Goal: Task Accomplishment & Management: Use online tool/utility

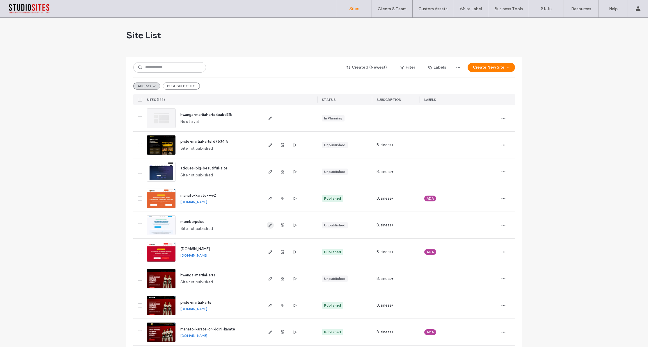
click at [269, 225] on use "button" at bounding box center [269, 225] width 3 height 3
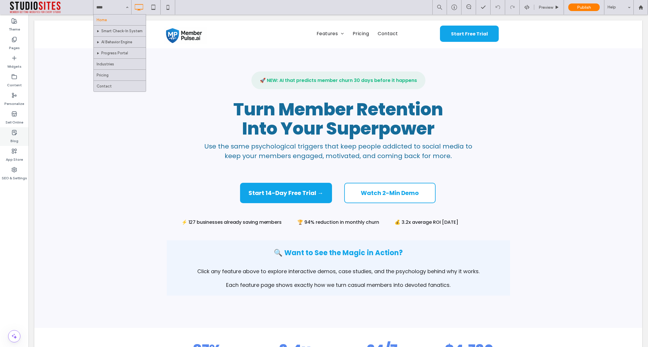
click at [14, 134] on icon at bounding box center [14, 133] width 6 height 6
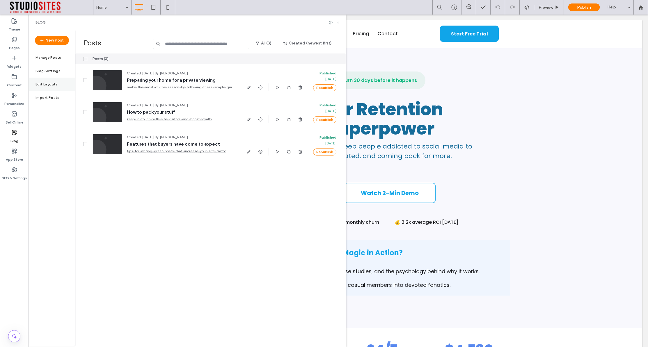
click at [57, 83] on div "Edit Layouts" at bounding box center [51, 84] width 47 height 13
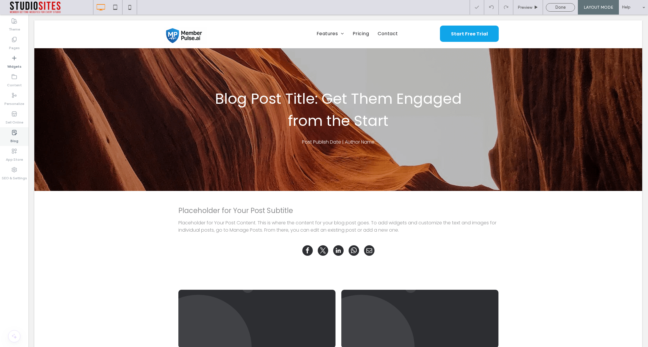
click at [13, 132] on icon at bounding box center [14, 133] width 6 height 6
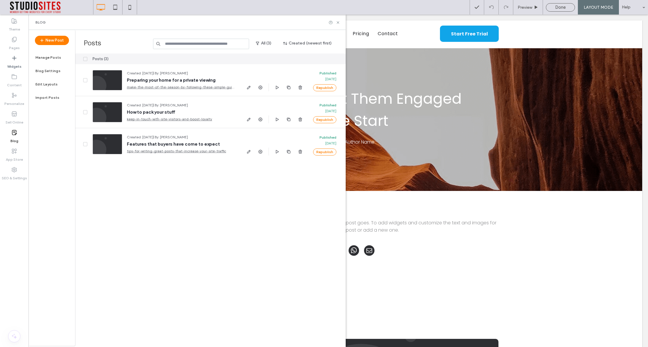
click at [13, 21] on icon at bounding box center [14, 21] width 6 height 6
click at [16, 41] on icon at bounding box center [14, 40] width 6 height 6
click at [339, 24] on icon at bounding box center [338, 22] width 4 height 4
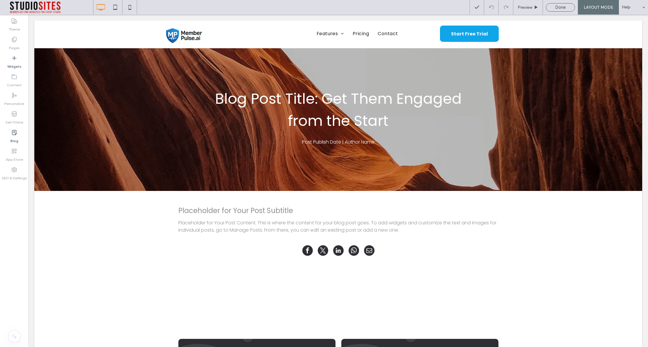
click at [546, 7] on div "Done" at bounding box center [560, 7] width 28 height 5
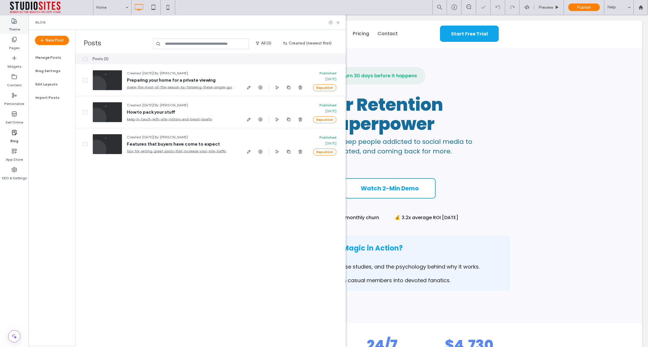
click at [17, 24] on label "Theme" at bounding box center [14, 28] width 11 height 8
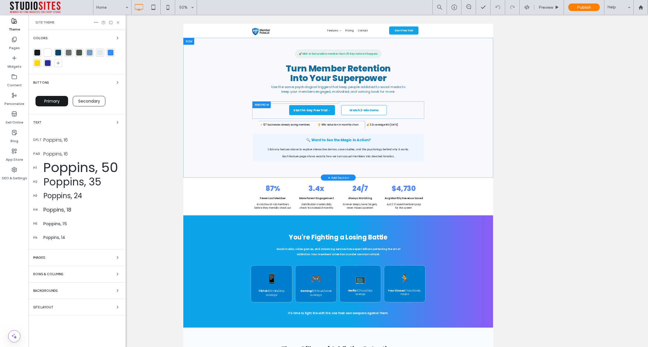
click at [495, 206] on div "Watch 2-Min Demo Click To Paste" at bounding box center [573, 196] width 160 height 26
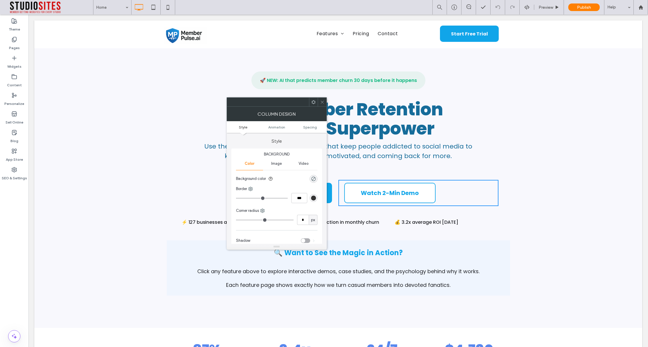
click at [346, 116] on strong "Turn Member Retention Into Your Superpower" at bounding box center [338, 119] width 210 height 44
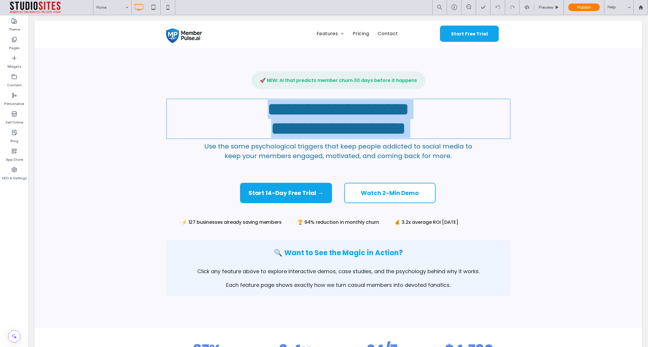
type input "*******"
type input "**"
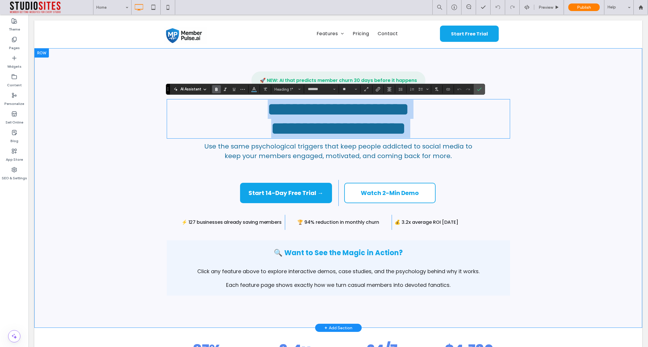
click at [346, 116] on strong "**********" at bounding box center [338, 119] width 141 height 37
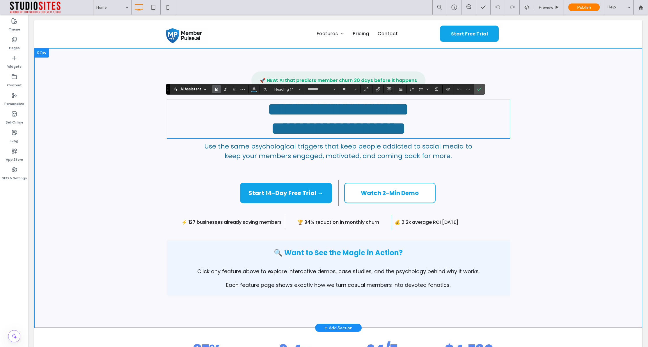
scroll to position [3, 0]
click at [346, 116] on strong "**********" at bounding box center [338, 119] width 141 height 37
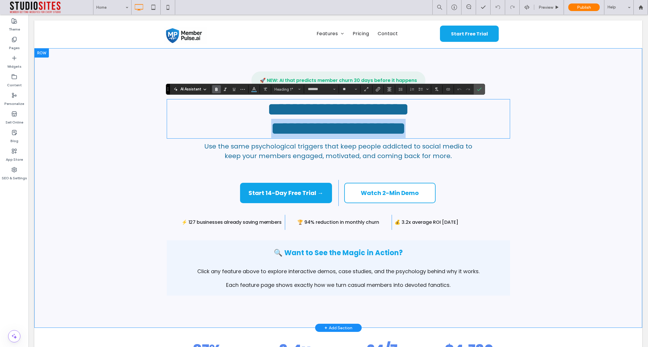
click at [346, 116] on strong "**********" at bounding box center [338, 119] width 141 height 37
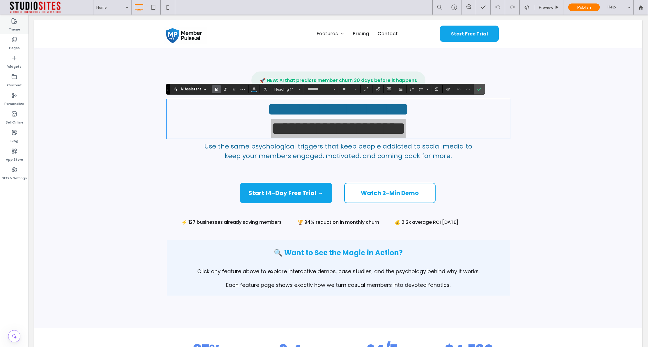
click at [12, 23] on use at bounding box center [14, 21] width 5 height 5
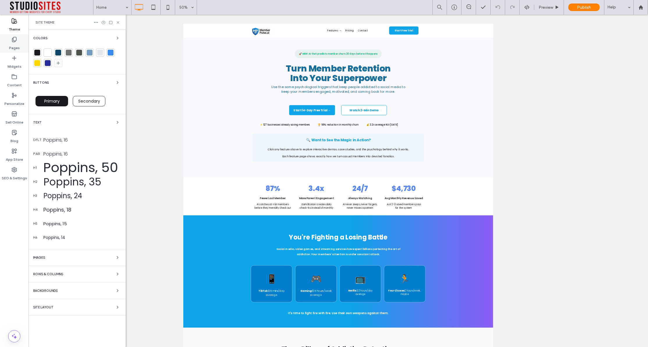
click at [16, 41] on icon at bounding box center [14, 40] width 6 height 6
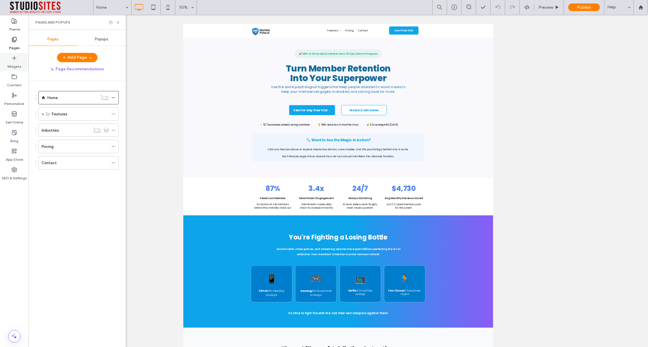
click at [13, 58] on icon at bounding box center [14, 58] width 6 height 6
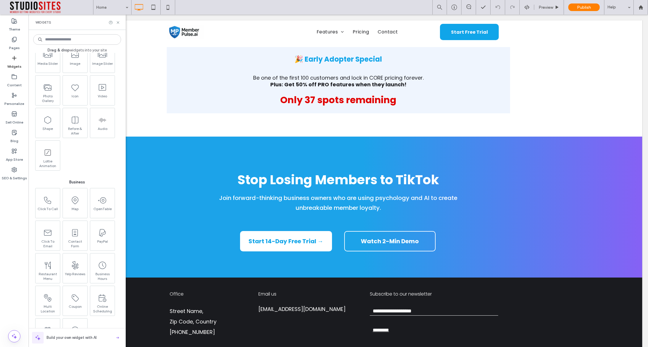
scroll to position [1695, 0]
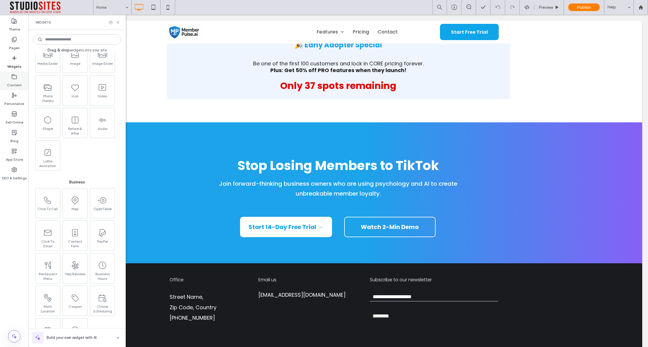
click at [15, 77] on icon at bounding box center [14, 77] width 6 height 6
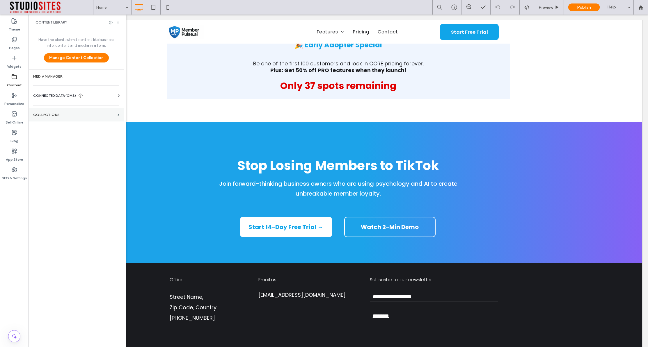
click at [44, 115] on label "Collections" at bounding box center [74, 115] width 82 height 4
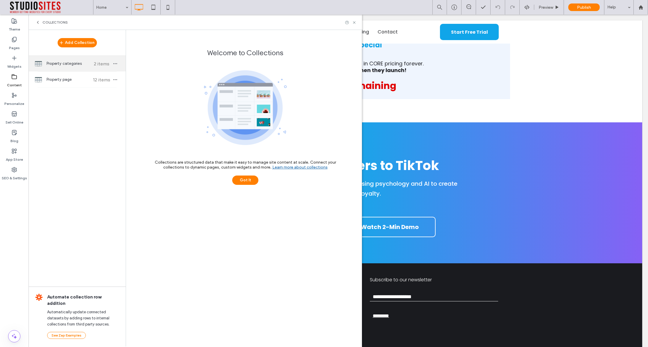
click at [58, 65] on span "Property categories" at bounding box center [68, 64] width 43 height 6
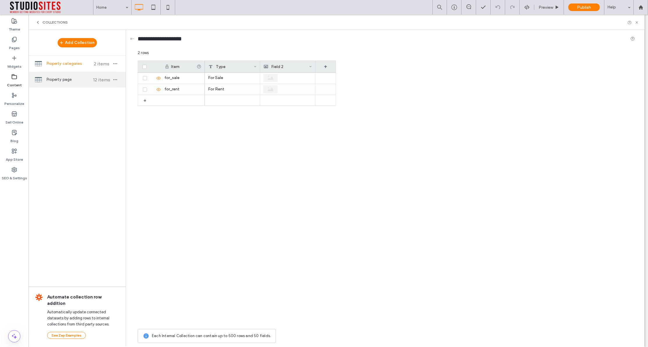
click at [58, 79] on span "Property page" at bounding box center [68, 80] width 43 height 6
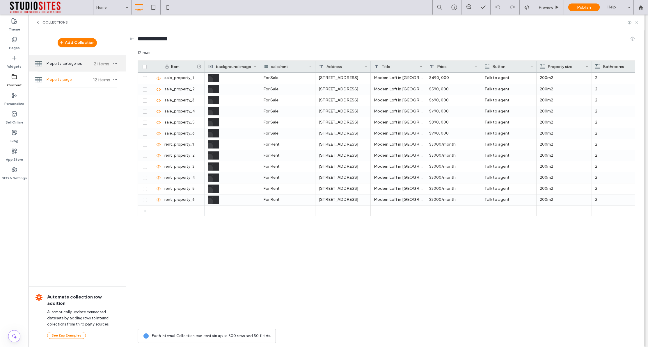
click at [58, 58] on div "Property categories 2 items" at bounding box center [76, 64] width 97 height 16
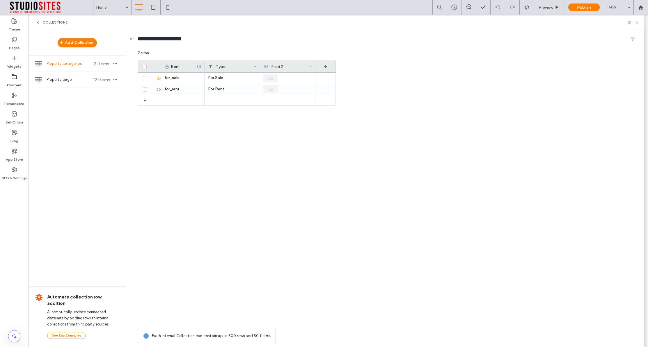
click at [58, 58] on div "Property categories 2 items" at bounding box center [76, 64] width 97 height 16
click at [56, 76] on div "Property page 12 items" at bounding box center [76, 80] width 97 height 16
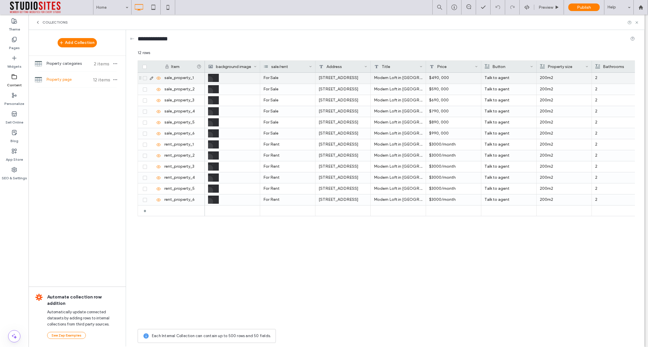
click at [158, 79] on use at bounding box center [158, 78] width 4 height 3
click at [158, 79] on use at bounding box center [158, 78] width 4 height 4
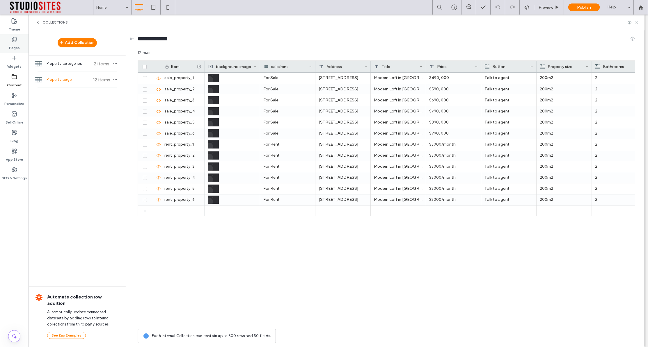
click at [14, 39] on icon at bounding box center [14, 40] width 6 height 6
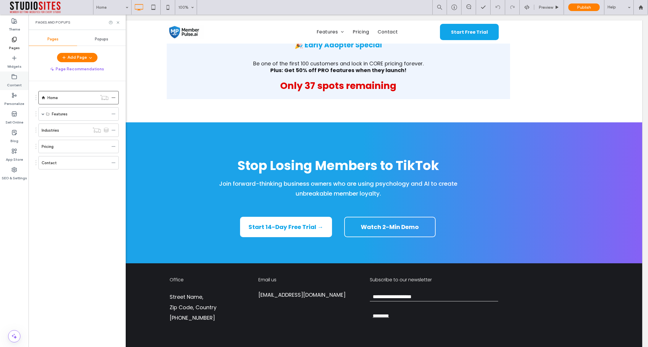
click at [15, 80] on label "Content" at bounding box center [14, 84] width 15 height 8
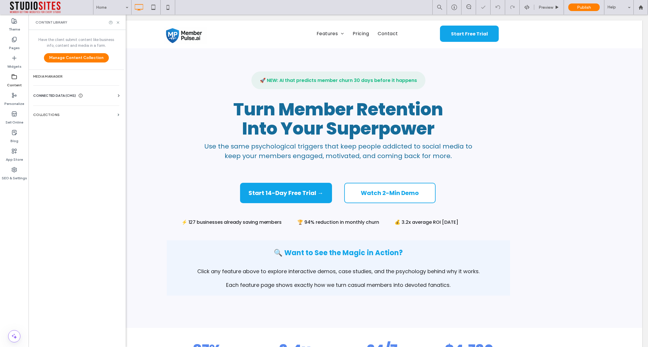
scroll to position [0, 0]
click at [16, 97] on icon at bounding box center [14, 95] width 6 height 6
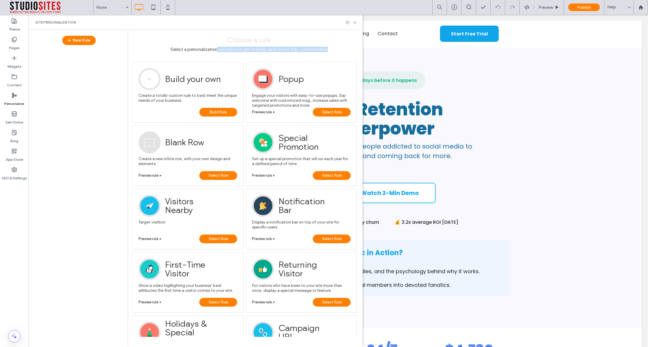
drag, startPoint x: 217, startPoint y: 48, endPoint x: 332, endPoint y: 51, distance: 115.2
click at [332, 51] on h2 "Select a personalization rule below to get started, each one is fully customiza…" at bounding box center [249, 49] width 242 height 5
click at [218, 113] on span "Build Rule" at bounding box center [218, 112] width 17 height 9
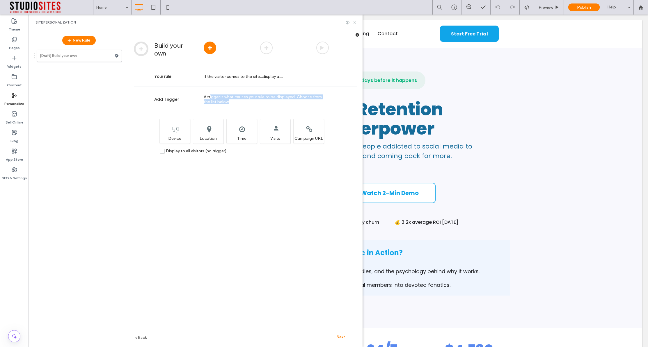
drag, startPoint x: 210, startPoint y: 96, endPoint x: 251, endPoint y: 102, distance: 41.4
click at [250, 101] on div "A trigger is what causes your rule to be displayed. Choose from the list below" at bounding box center [266, 100] width 125 height 10
click at [254, 102] on div "A trigger is what causes your rule to be displayed. Choose from the list below" at bounding box center [266, 100] width 125 height 10
click at [14, 99] on label "Personalize" at bounding box center [14, 102] width 20 height 8
click at [354, 22] on icon at bounding box center [354, 22] width 4 height 4
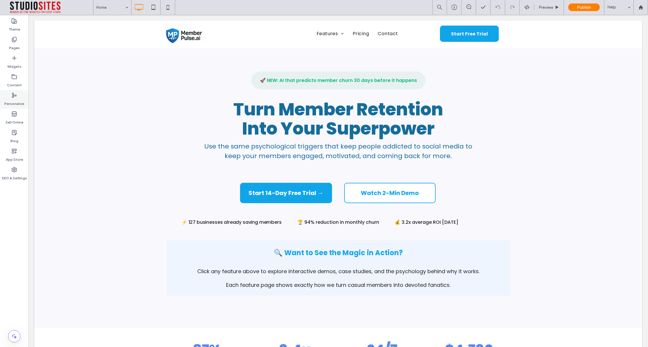
click at [11, 91] on div "Personalize" at bounding box center [14, 99] width 28 height 19
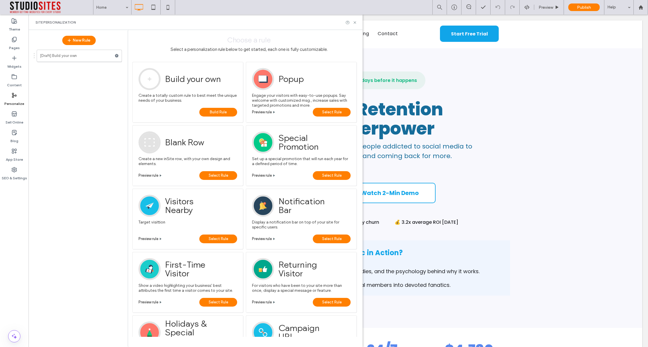
click at [300, 103] on div "Engage your visitors with easy-to-use popups. Say welcome with customized msg.,…" at bounding box center [301, 99] width 99 height 18
drag, startPoint x: 287, startPoint y: 92, endPoint x: 265, endPoint y: 77, distance: 26.8
click at [285, 91] on div "Engage your visitors with easy-to-use popups. Say welcome with customized msg.,…" at bounding box center [301, 99] width 99 height 18
drag, startPoint x: 263, startPoint y: 77, endPoint x: 266, endPoint y: 77, distance: 3.5
click at [336, 110] on span "Select Rule" at bounding box center [331, 112] width 19 height 9
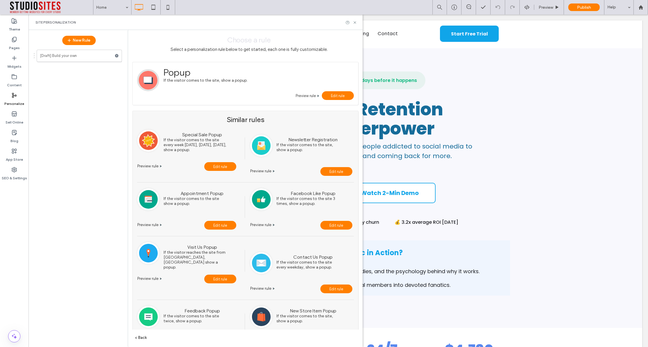
click at [312, 95] on span "Preview rule" at bounding box center [305, 96] width 20 height 4
